Goal: Obtain resource: Obtain resource

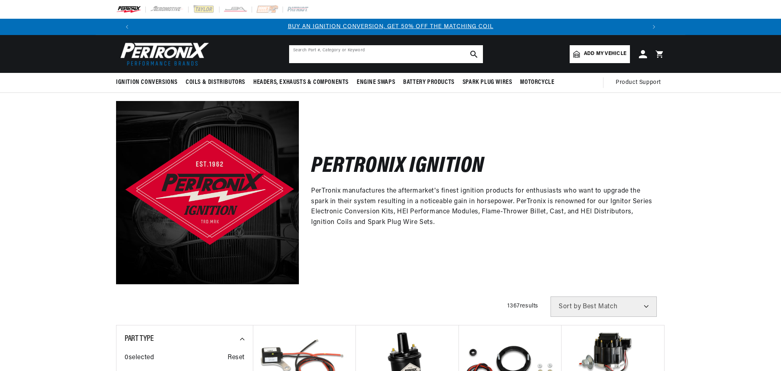
click at [303, 55] on input "text" at bounding box center [386, 54] width 194 height 18
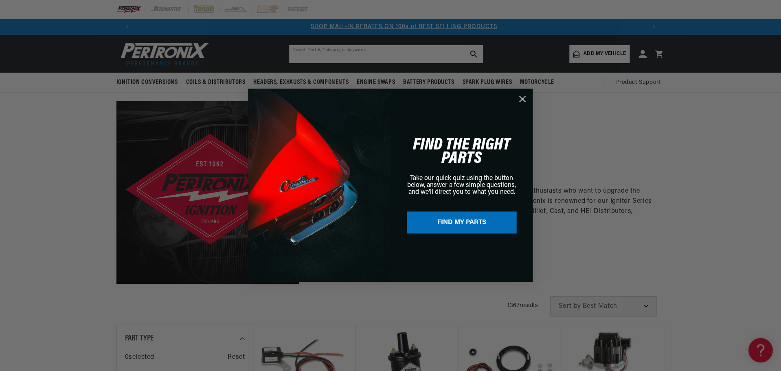
scroll to position [0, 509]
click at [316, 53] on div "Close dialog FIND THE RIGHT PARTS Take our quick quiz using the button below, a…" at bounding box center [391, 185] width 782 height 371
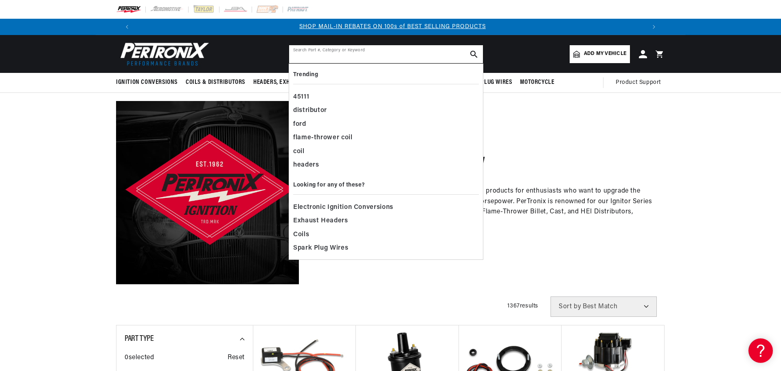
click at [316, 56] on input "text" at bounding box center [386, 54] width 194 height 18
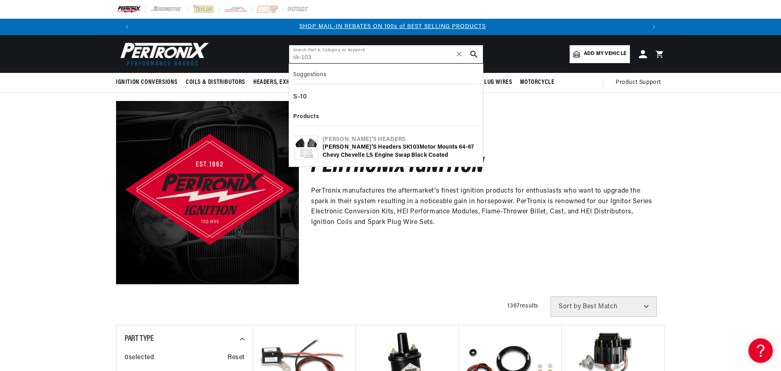
type input "sk-103"
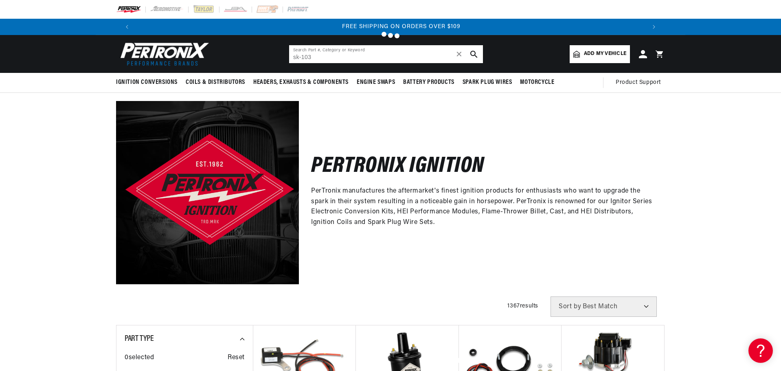
scroll to position [0, 1017]
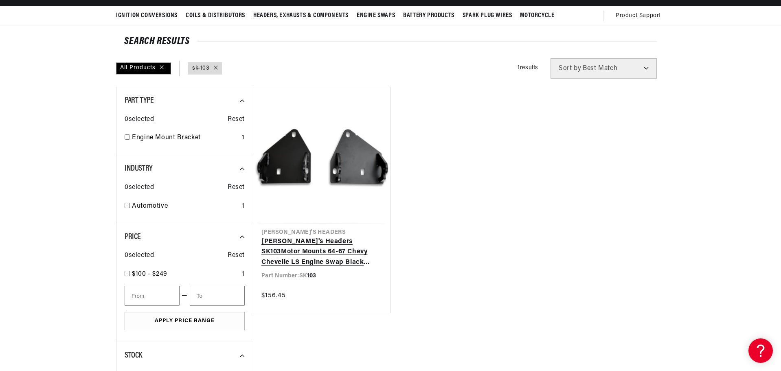
scroll to position [81, 0]
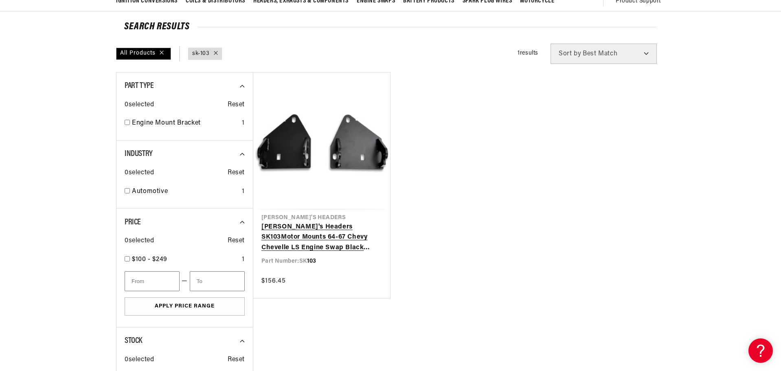
click at [326, 240] on link "[PERSON_NAME]'s Headers SK 103 Motor Mounts 64-67 Chevy Chevelle LS Engine Swap…" at bounding box center [321, 237] width 121 height 31
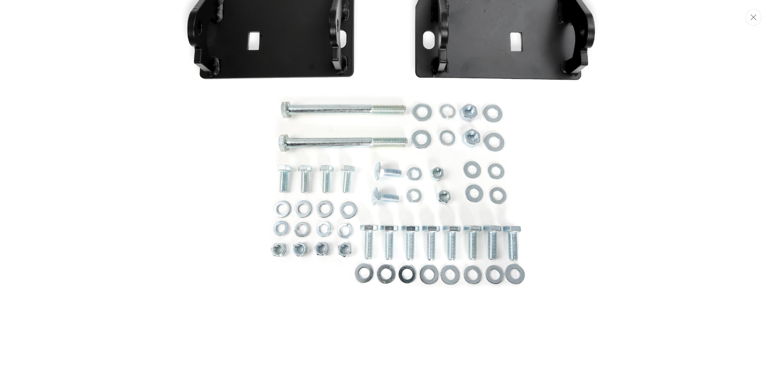
scroll to position [328, 0]
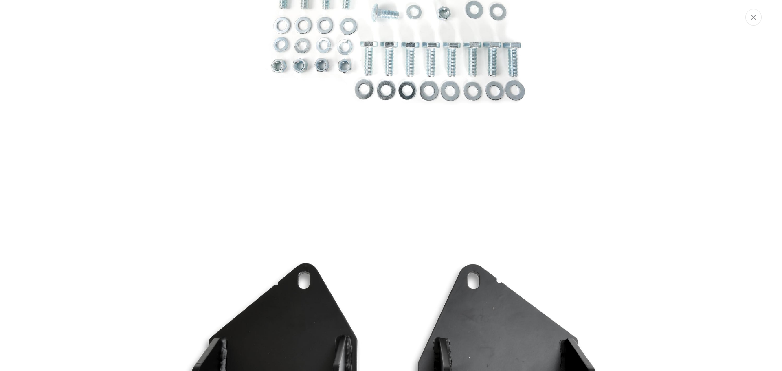
click at [229, 276] on img "Media gallery" at bounding box center [391, 346] width 440 height 440
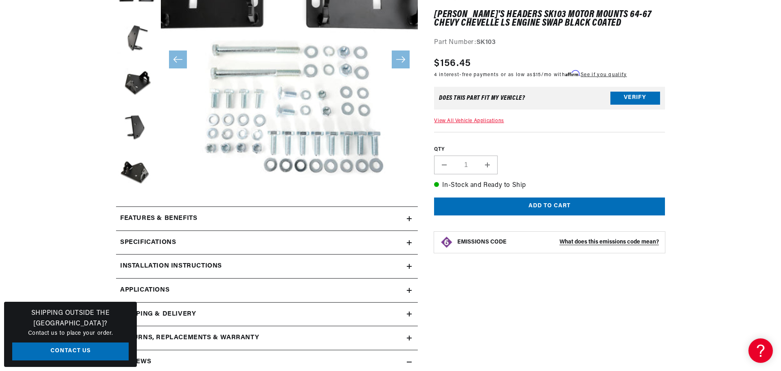
scroll to position [194, 0]
click at [408, 268] on icon at bounding box center [409, 265] width 5 height 5
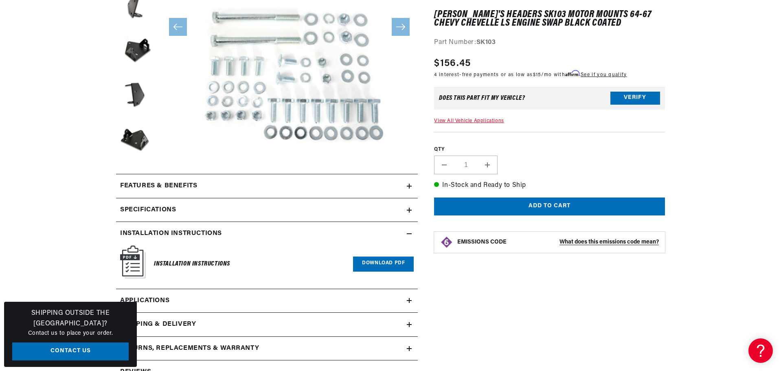
scroll to position [275, 0]
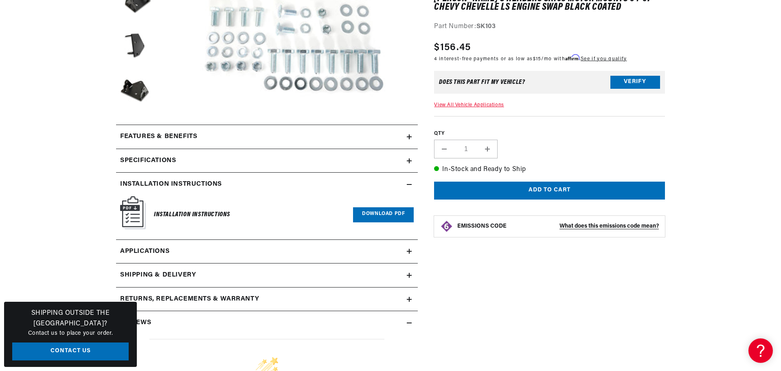
click at [385, 215] on link "Download PDF" at bounding box center [383, 214] width 61 height 15
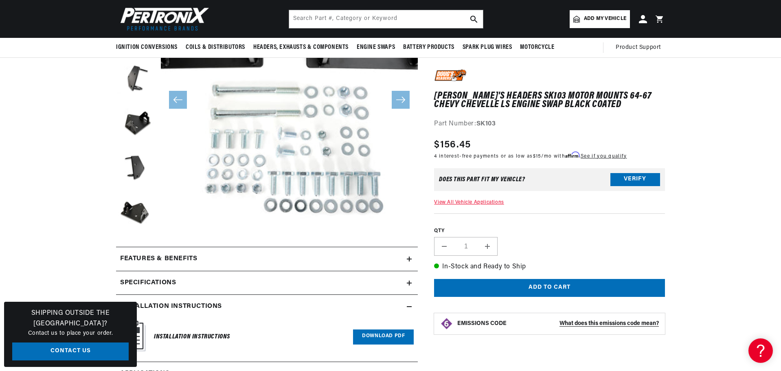
scroll to position [0, 976]
